Goal: Task Accomplishment & Management: Complete application form

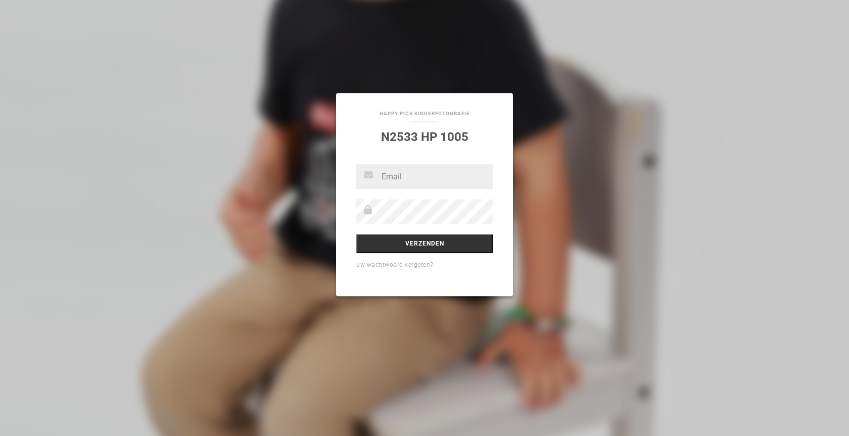
paste input "[EMAIL_ADDRESS][DOMAIN_NAME]"
type input "[EMAIL_ADDRESS][DOMAIN_NAME]"
click at [356, 234] on input "Verzenden" at bounding box center [424, 243] width 136 height 19
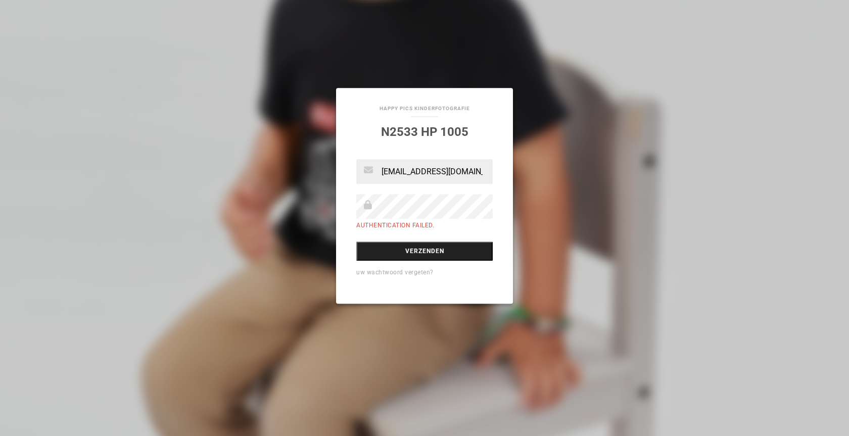
click at [419, 253] on input "Verzenden" at bounding box center [424, 251] width 136 height 19
